Goal: Navigation & Orientation: Find specific page/section

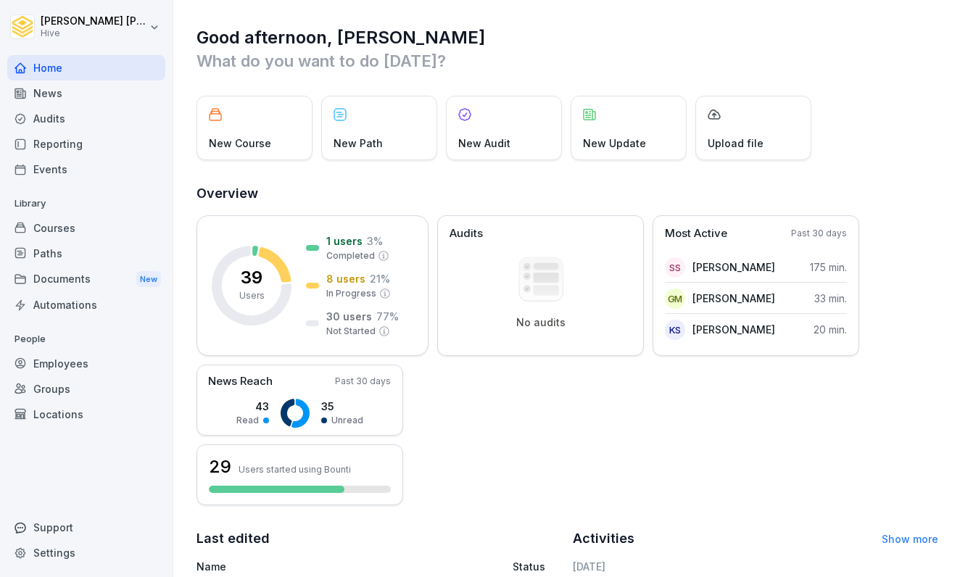
click at [48, 227] on div "Courses" at bounding box center [86, 227] width 158 height 25
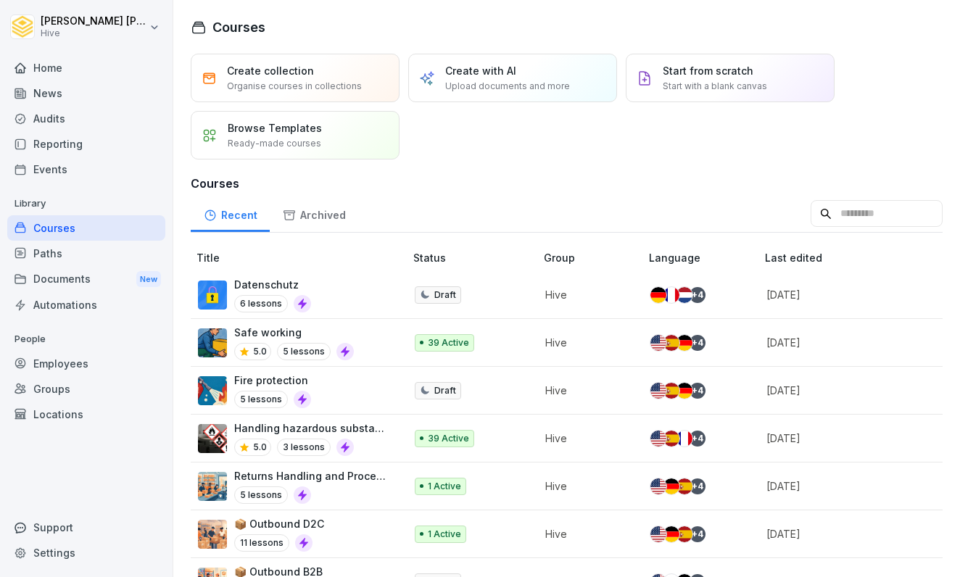
click at [77, 259] on div "Paths" at bounding box center [86, 253] width 158 height 25
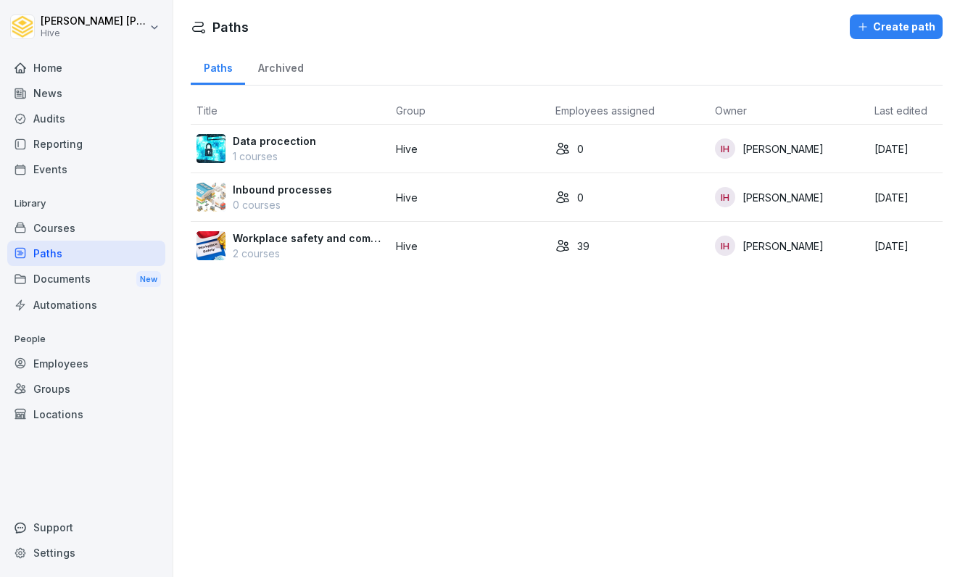
click at [294, 254] on p "2 courses" at bounding box center [308, 253] width 151 height 15
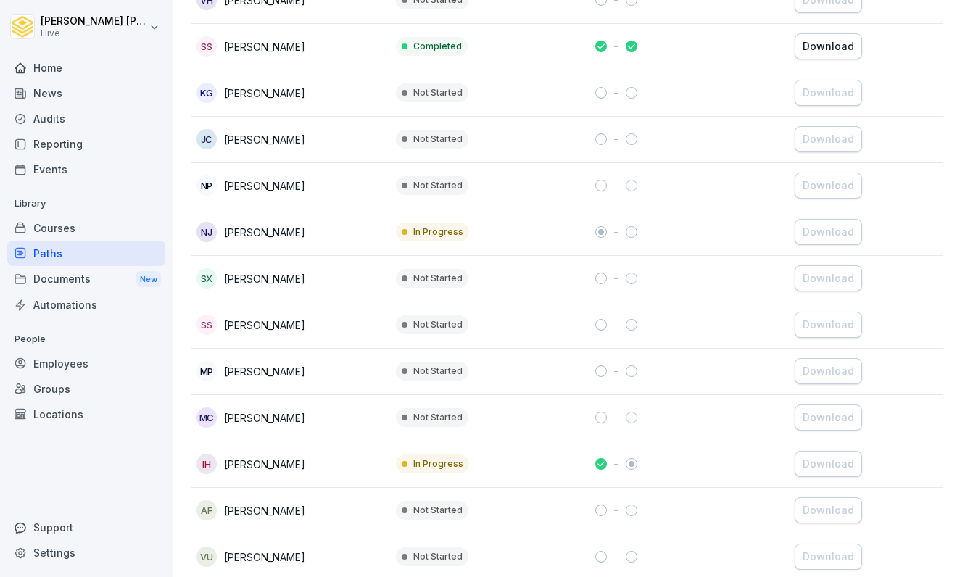
scroll to position [418, 0]
